Goal: Navigation & Orientation: Find specific page/section

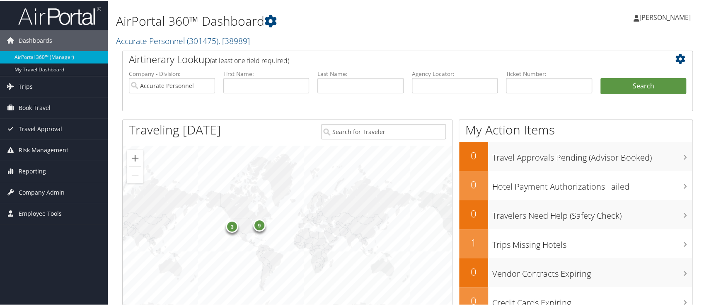
click at [662, 18] on span "[PERSON_NAME]" at bounding box center [665, 16] width 51 height 9
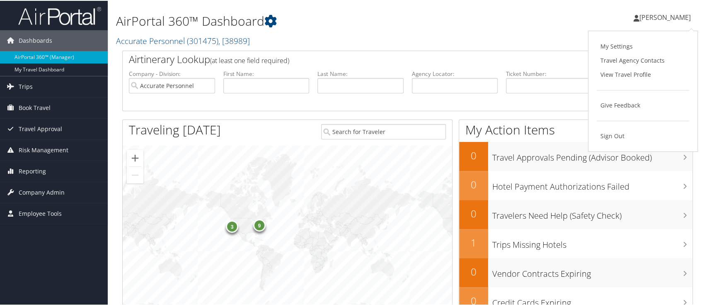
click at [626, 84] on ul "My Settings Travel Agency Contacts View Travel Profile Give Feedback Sign Out" at bounding box center [643, 91] width 92 height 104
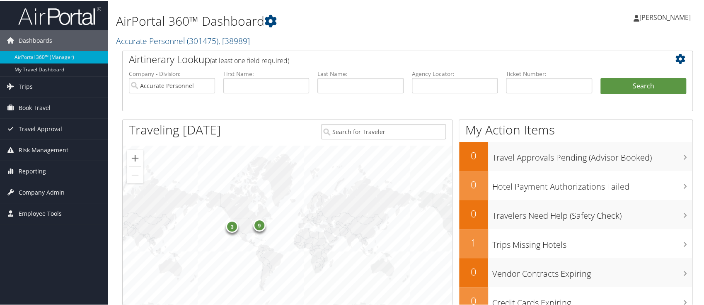
click at [625, 75] on ul "Company - Division: Accurate Personnel First Name: Last Name: Agency Locator: D…" at bounding box center [408, 89] width 566 height 41
click at [656, 15] on span "[PERSON_NAME]" at bounding box center [665, 16] width 51 height 9
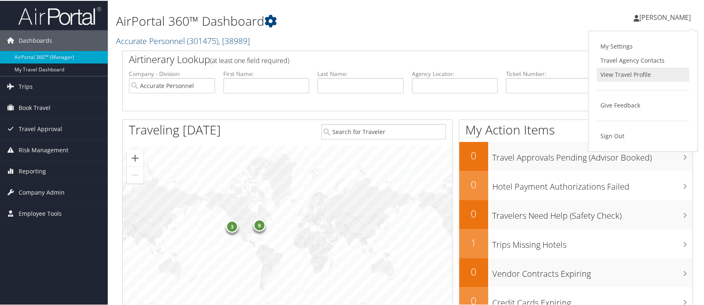
click at [621, 70] on link "View Travel Profile" at bounding box center [643, 74] width 92 height 14
